Goal: Task Accomplishment & Management: Manage account settings

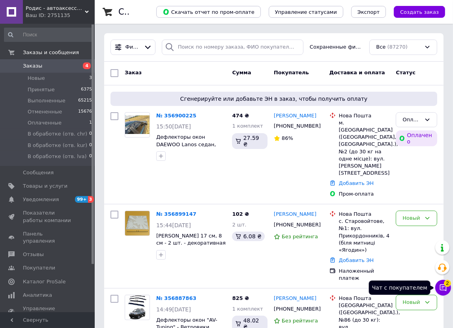
click at [448, 288] on button "Чат с покупателем 2" at bounding box center [444, 288] width 16 height 16
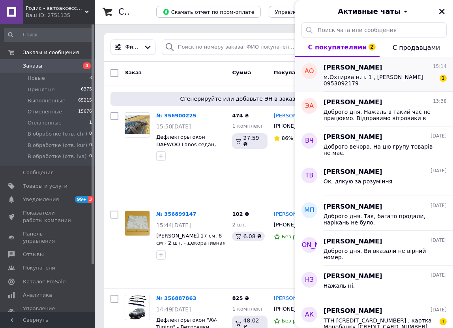
click at [354, 80] on span "м.Охтирка н.п. 1 , [PERSON_NAME] 0953092179" at bounding box center [380, 80] width 112 height 13
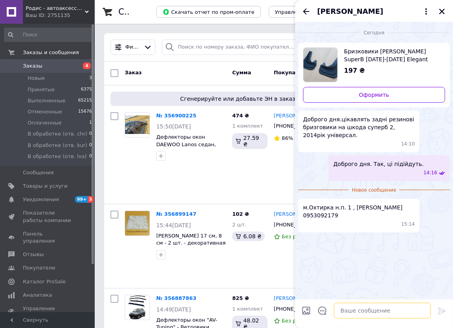
click at [371, 310] on textarea at bounding box center [382, 311] width 97 height 16
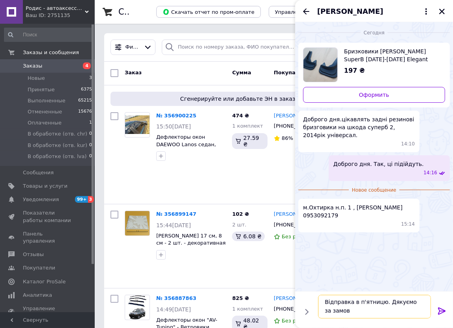
scroll to position [0, 0]
type textarea "Відправка в п'ятницю. Дякуємо за замовлення."
click at [439, 308] on icon at bounding box center [442, 310] width 8 height 7
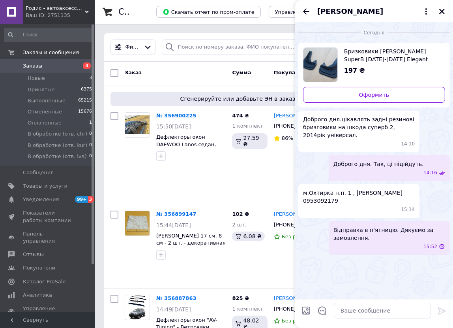
scroll to position [0, 0]
click at [328, 192] on span "м.Охтирка н.п. 1 , [PERSON_NAME] 0953092179" at bounding box center [359, 197] width 112 height 16
copy span "0953092179"
drag, startPoint x: 350, startPoint y: 183, endPoint x: 391, endPoint y: 184, distance: 40.3
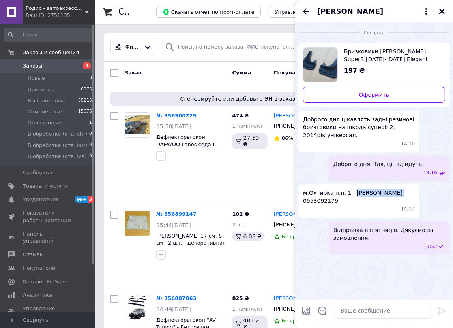
click at [391, 189] on span "м.Охтирка н.п. 1 , [PERSON_NAME] 0953092179" at bounding box center [359, 197] width 112 height 16
copy span "[PERSON_NAME]"
click at [312, 189] on span "м.Охтирка н.п. 1 , [PERSON_NAME] 0953092179" at bounding box center [359, 197] width 112 height 16
copy span "Охтирка"
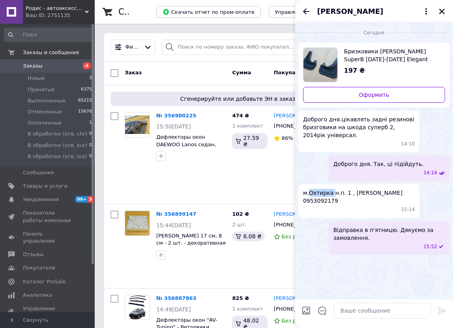
click at [441, 9] on icon "Закрыть" at bounding box center [442, 11] width 7 height 7
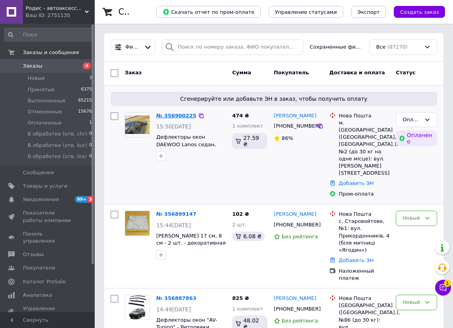
click at [171, 115] on link "№ 356900225" at bounding box center [176, 116] width 40 height 6
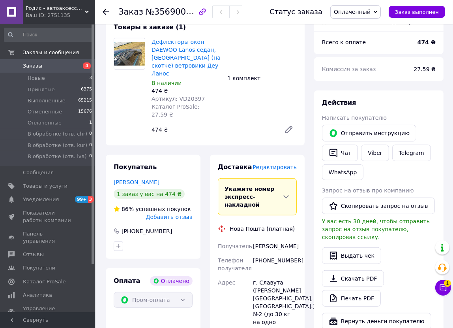
scroll to position [251, 0]
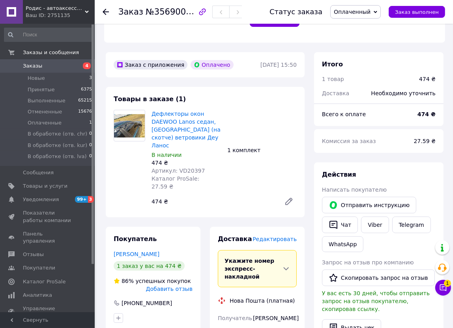
click at [187, 167] on span "Артикул: VD20397" at bounding box center [178, 170] width 53 height 6
copy span "VD20397"
drag, startPoint x: 267, startPoint y: 292, endPoint x: 297, endPoint y: 286, distance: 29.9
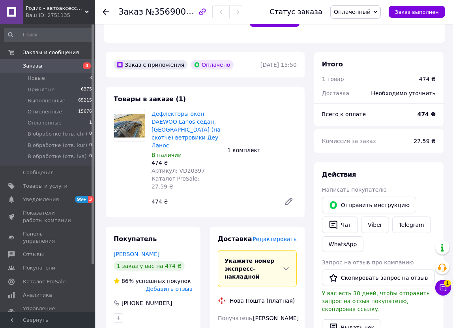
copy div "0687516078"
click at [264, 311] on div "[PERSON_NAME]" at bounding box center [275, 318] width 47 height 14
copy div "[PERSON_NAME]"
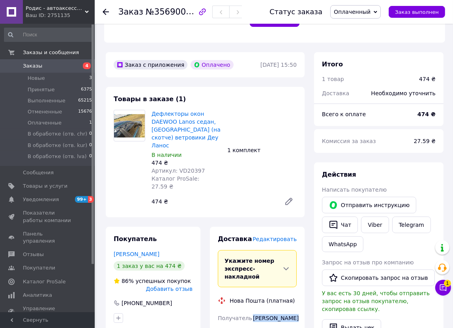
copy div "Славута"
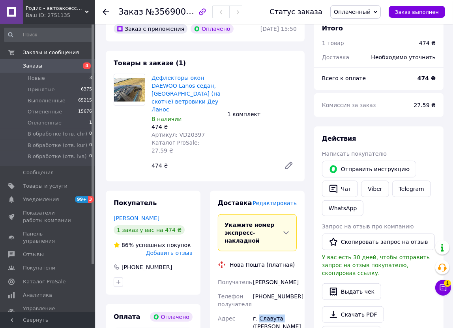
scroll to position [502, 0]
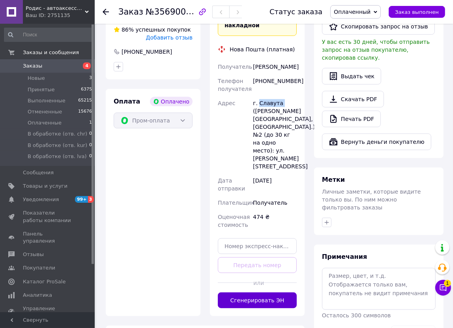
click at [278, 292] on button "Сгенерировать ЭН" at bounding box center [257, 300] width 79 height 16
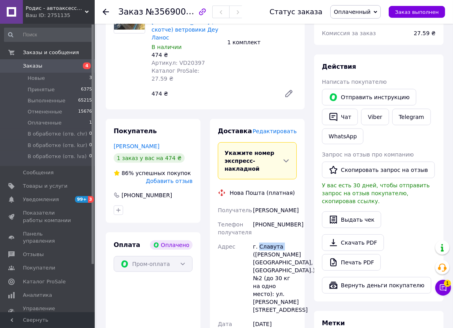
scroll to position [287, 0]
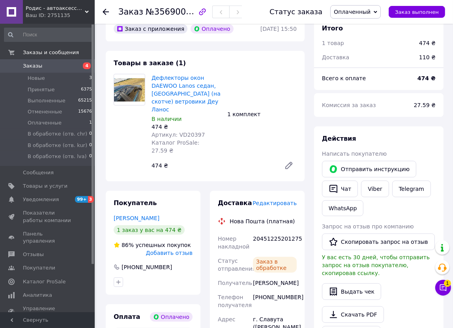
click at [271, 231] on div "20451225201275" at bounding box center [275, 242] width 47 height 22
copy div "20451225201275"
click at [367, 9] on span "Оплаченный" at bounding box center [352, 12] width 37 height 6
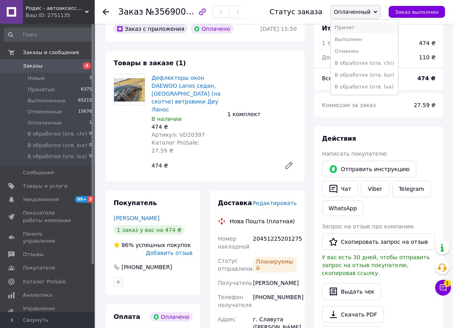
click at [361, 26] on li "Принят" at bounding box center [365, 28] width 68 height 12
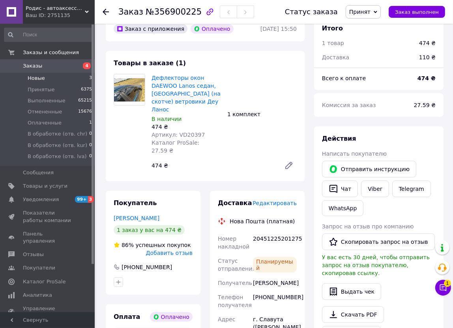
click at [32, 77] on span "Новые" at bounding box center [36, 78] width 17 height 7
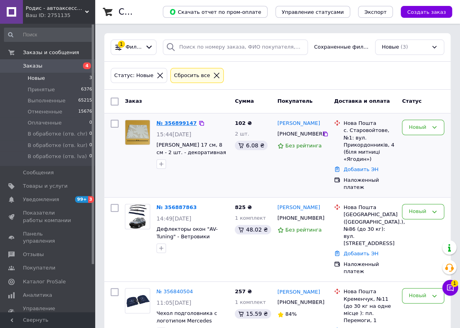
click at [166, 122] on link "№ 356899147" at bounding box center [176, 123] width 40 height 6
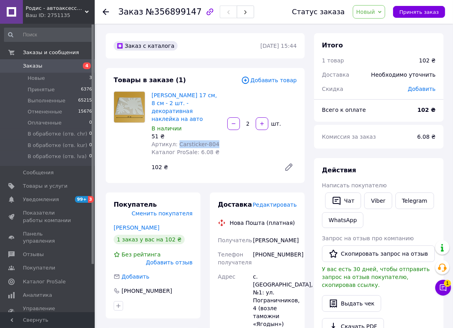
drag, startPoint x: 175, startPoint y: 133, endPoint x: 214, endPoint y: 134, distance: 38.7
click at [213, 140] on div "Артикул: Carsticker-804" at bounding box center [187, 144] width 70 height 8
copy span "Carsticker-804"
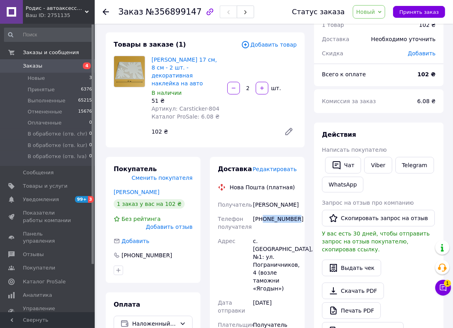
drag, startPoint x: 261, startPoint y: 208, endPoint x: 299, endPoint y: 209, distance: 37.5
copy div "0502015657"
click at [258, 197] on div "[PERSON_NAME]" at bounding box center [275, 204] width 47 height 14
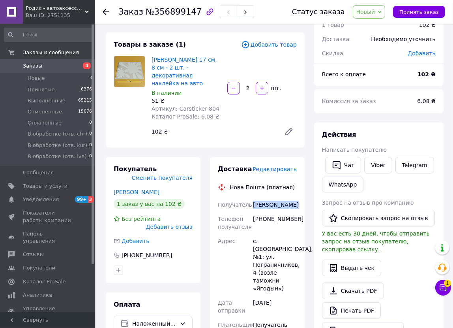
click at [258, 197] on div "[PERSON_NAME]" at bounding box center [275, 204] width 47 height 14
click at [267, 240] on div "с. [GEOGRAPHIC_DATA], №1: ул. Пограничников, 4 (возле таможни «Ягодын»)" at bounding box center [275, 265] width 47 height 62
click at [401, 9] on button "Принять заказ" at bounding box center [419, 12] width 52 height 12
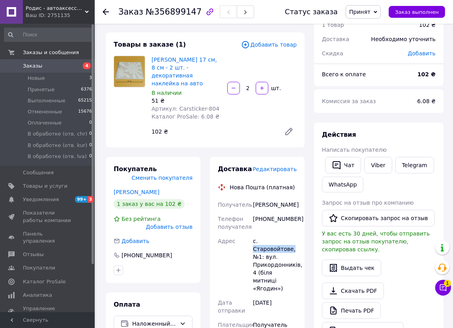
click at [355, 12] on span "Принят" at bounding box center [363, 11] width 35 height 13
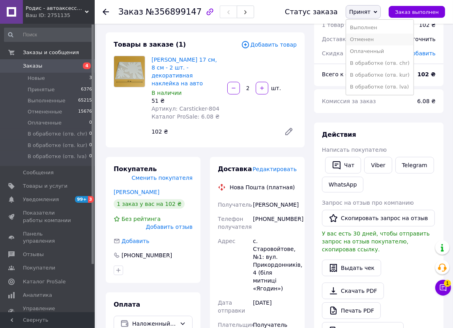
click at [363, 37] on li "Отменен" at bounding box center [380, 40] width 68 height 12
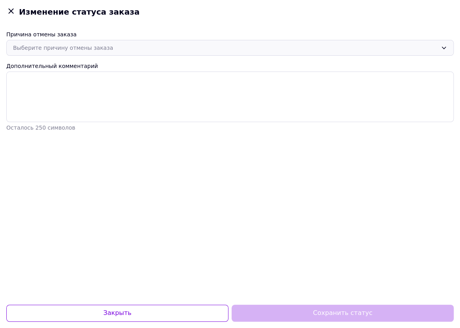
click at [104, 47] on div "Выберите причину отмены заказа" at bounding box center [225, 47] width 424 height 9
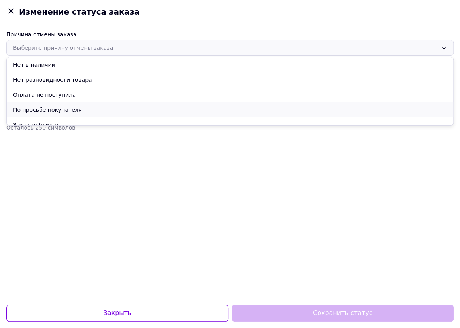
click at [49, 111] on li "По просьбе покупателя" at bounding box center [230, 109] width 446 height 15
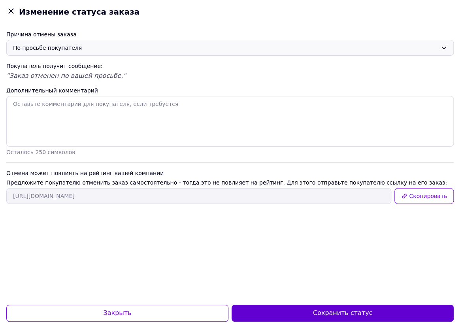
click at [369, 307] on button "Сохранить статус" at bounding box center [342, 313] width 222 height 17
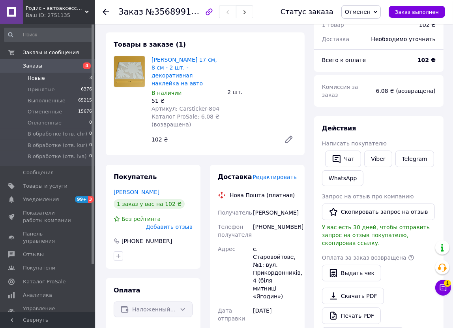
click at [35, 81] on span "Новые" at bounding box center [36, 78] width 17 height 7
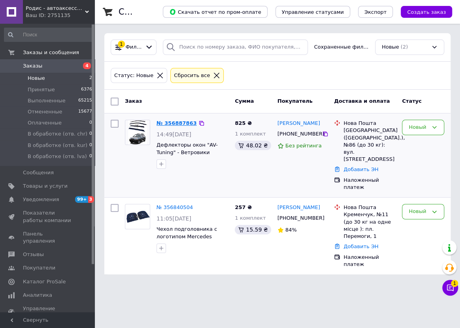
click at [171, 121] on link "№ 356887863" at bounding box center [176, 123] width 40 height 6
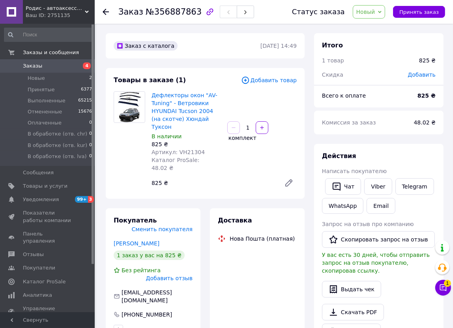
click at [181, 149] on span "Артикул: VH21304" at bounding box center [178, 152] width 53 height 6
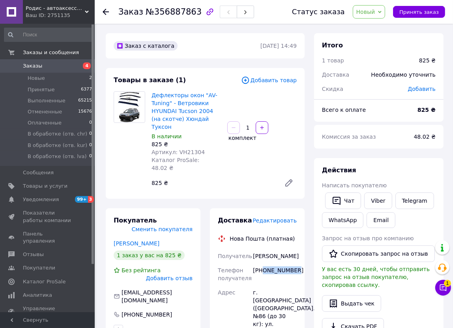
drag, startPoint x: 263, startPoint y: 253, endPoint x: 298, endPoint y: 253, distance: 35.5
click at [298, 263] on div "[PHONE_NUMBER]" at bounding box center [275, 274] width 47 height 22
click at [257, 249] on div "[PERSON_NAME]" at bounding box center [275, 256] width 47 height 14
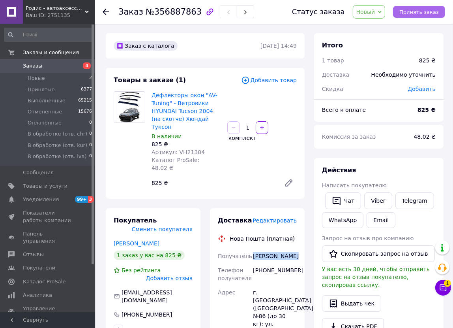
click at [409, 11] on span "Принять заказ" at bounding box center [419, 12] width 39 height 6
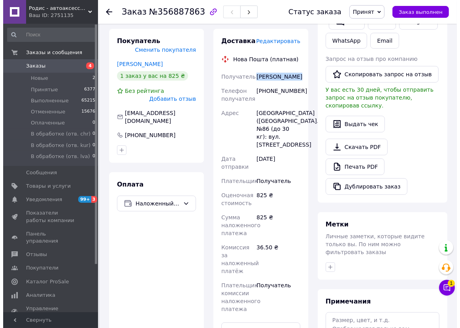
scroll to position [251, 0]
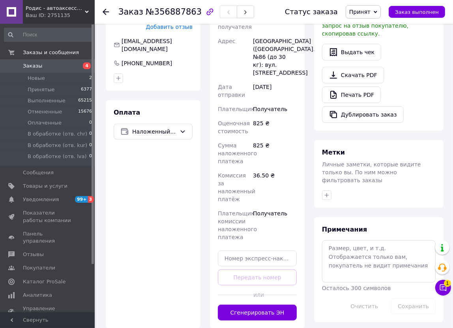
click at [253, 305] on button "Сгенерировать ЭН" at bounding box center [257, 313] width 79 height 16
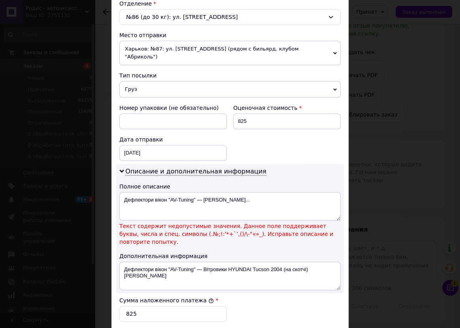
scroll to position [287, 0]
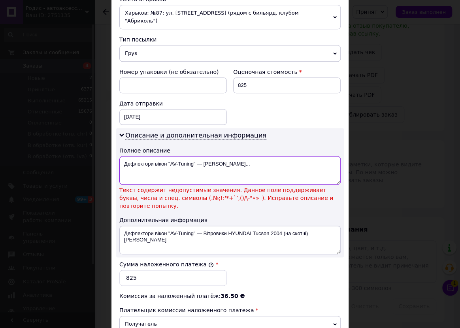
click at [199, 156] on textarea "Дефлектори вікон "AV-Tuning" — [PERSON_NAME]..." at bounding box center [229, 170] width 221 height 28
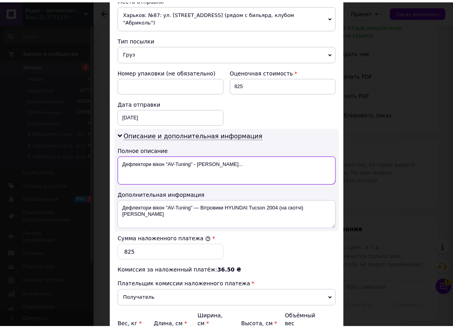
scroll to position [362, 0]
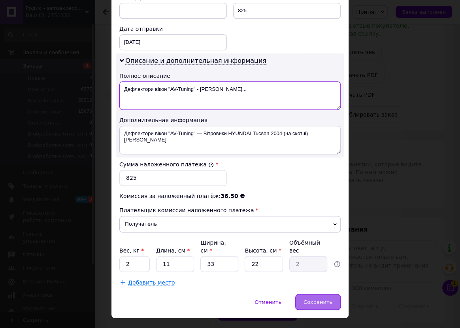
type textarea "Дефлектори вікон "AV-Tuning" - [PERSON_NAME]..."
click at [326, 294] on div "Сохранить" at bounding box center [317, 302] width 45 height 16
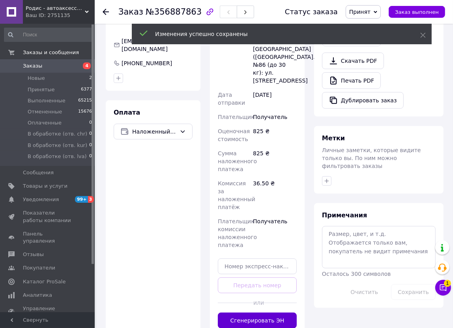
click at [265, 312] on button "Сгенерировать ЭН" at bounding box center [257, 320] width 79 height 16
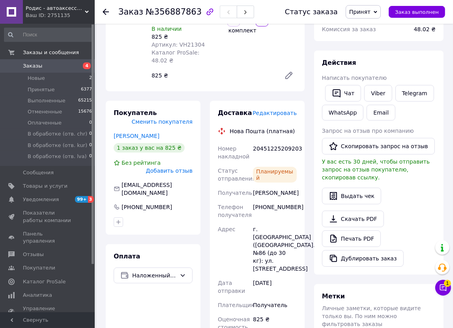
scroll to position [71, 0]
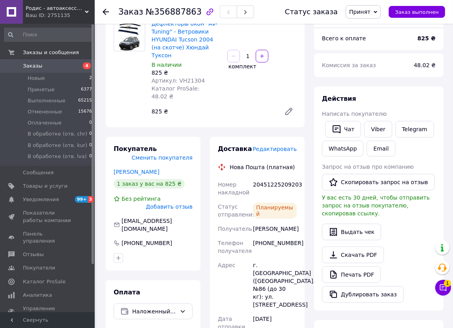
click at [269, 177] on div "20451225209203" at bounding box center [275, 188] width 47 height 22
click at [36, 71] on link "Заказы 4" at bounding box center [48, 65] width 97 height 13
